Goal: Navigation & Orientation: Understand site structure

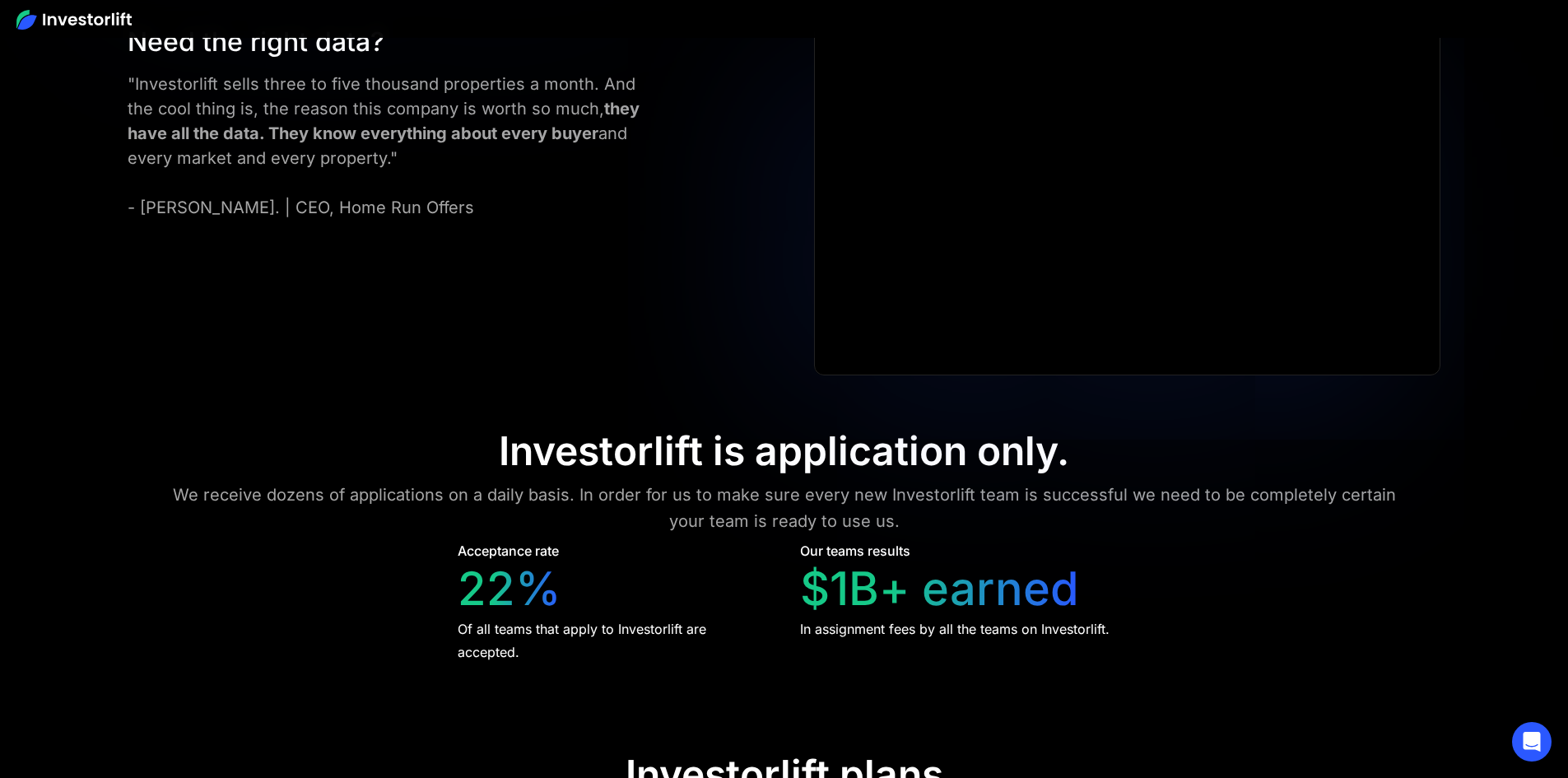
scroll to position [7489, 0]
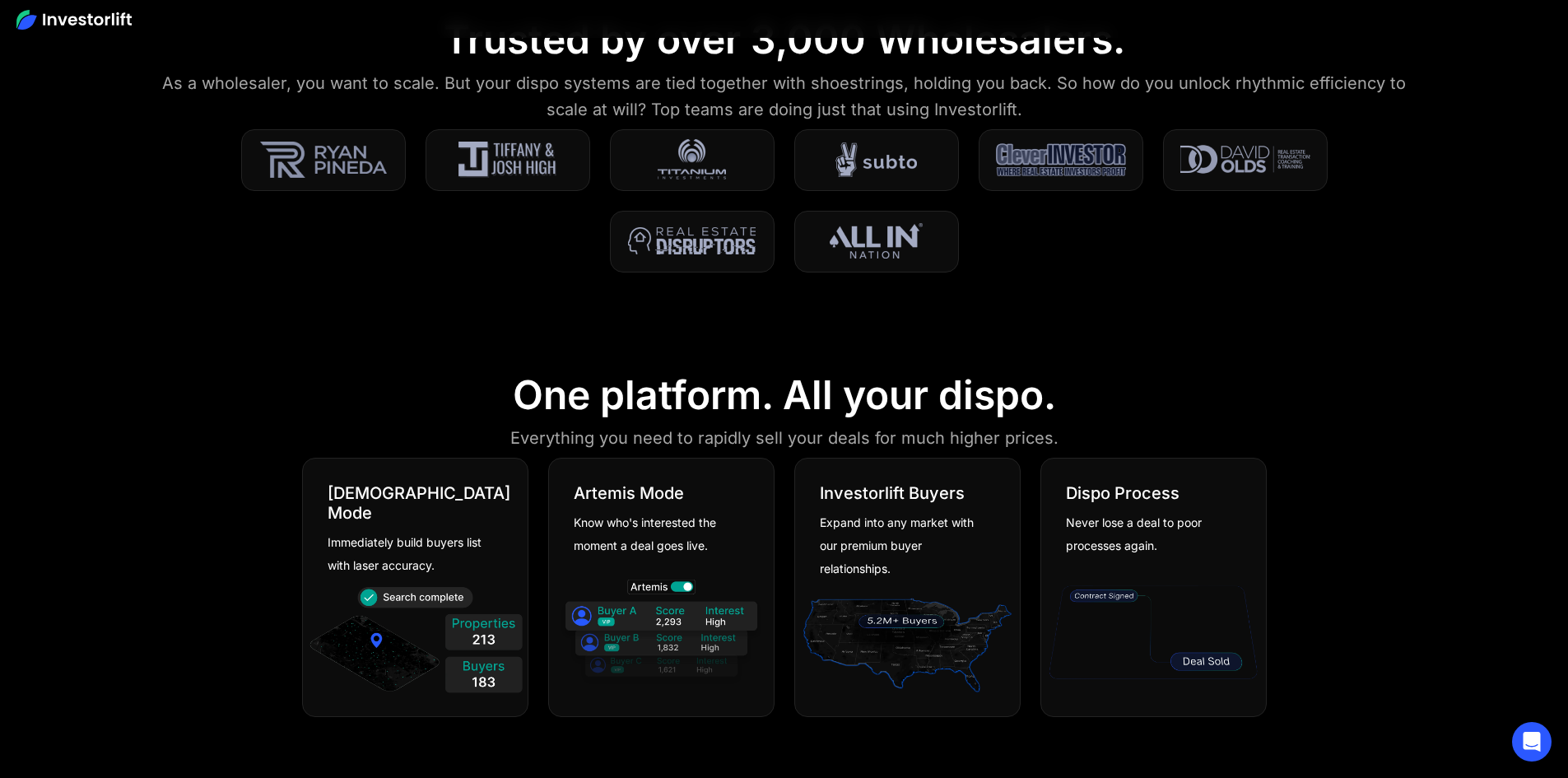
scroll to position [0, 0]
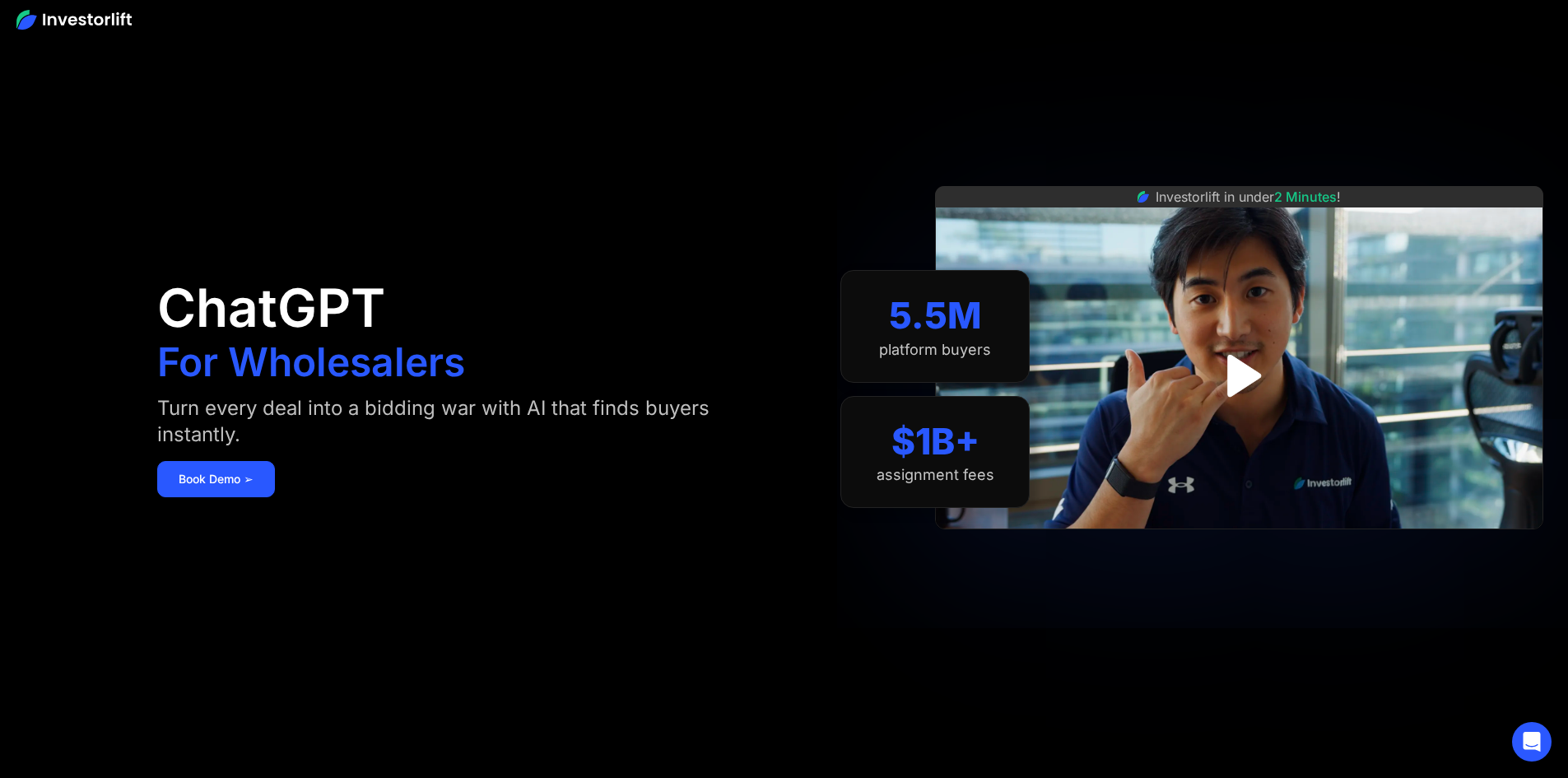
click at [73, 20] on img at bounding box center [73, 20] width 115 height 20
click at [64, 14] on img at bounding box center [73, 20] width 115 height 20
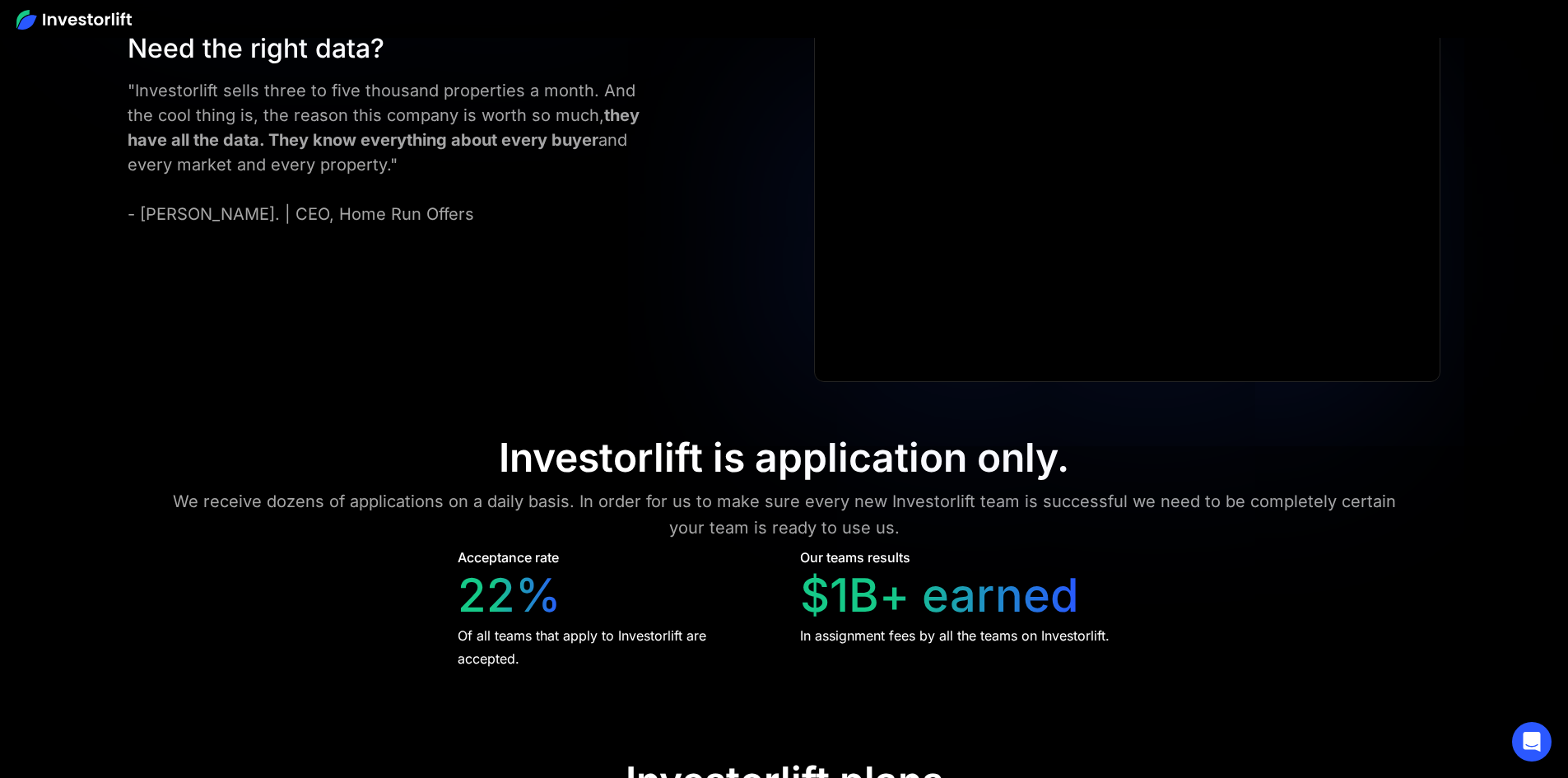
scroll to position [7415, 0]
